Goal: Task Accomplishment & Management: Manage account settings

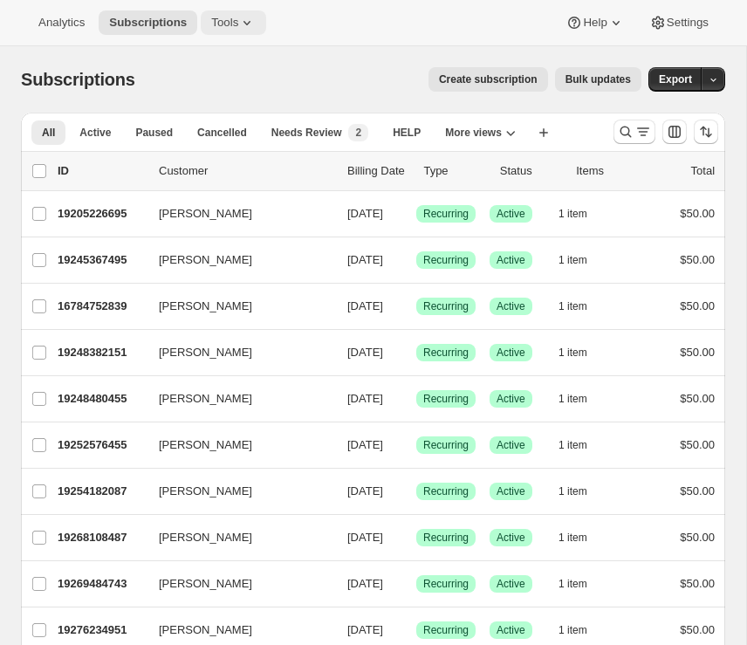
click at [233, 24] on span "Tools" at bounding box center [224, 23] width 27 height 14
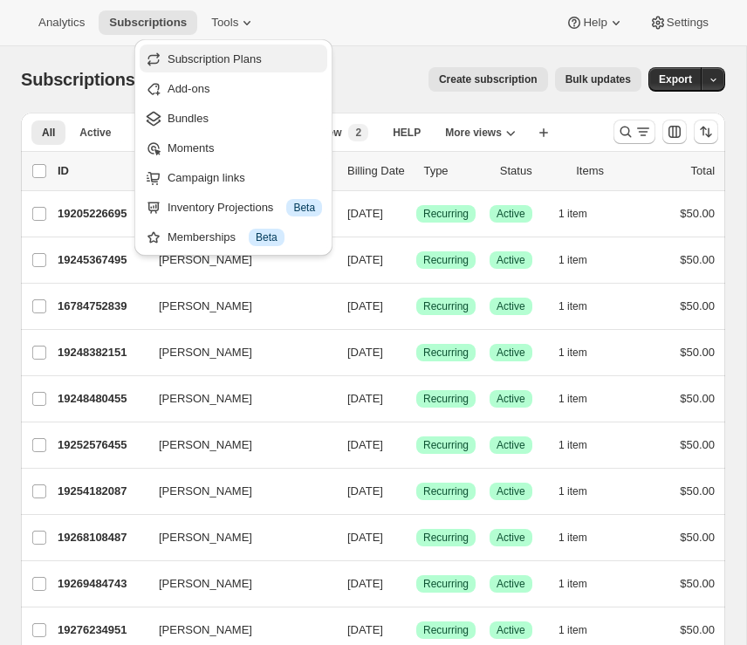
click at [221, 62] on span "Subscription Plans" at bounding box center [215, 58] width 94 height 13
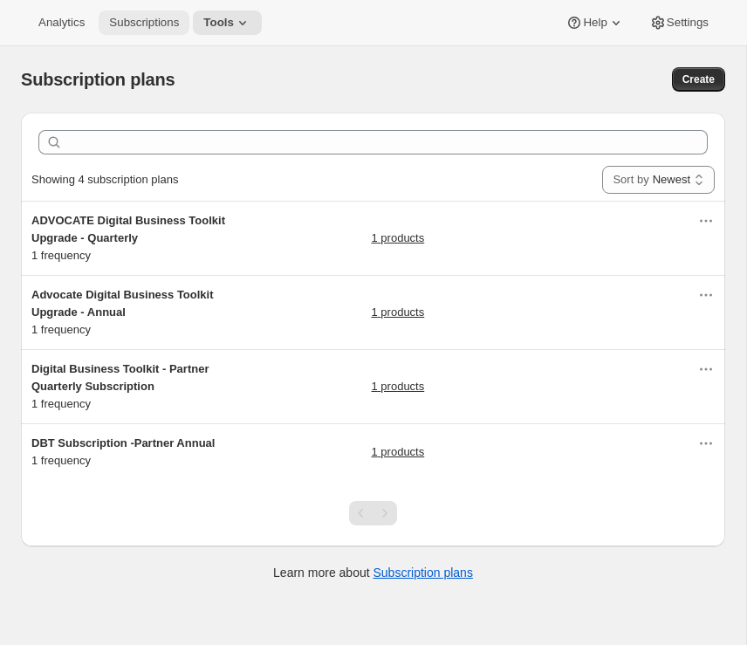
click at [155, 23] on span "Subscriptions" at bounding box center [144, 23] width 70 height 14
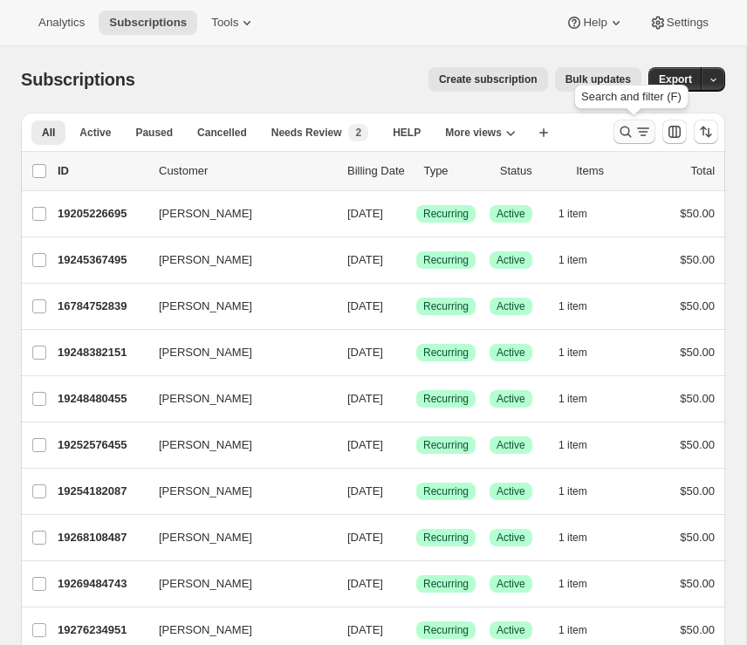
click at [649, 133] on icon "Search and filter results" at bounding box center [643, 131] width 17 height 17
